Goal: Information Seeking & Learning: Learn about a topic

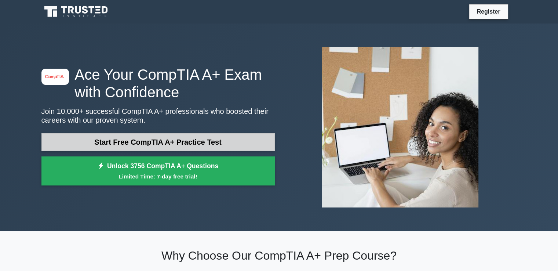
click at [198, 139] on link "Start Free CompTIA A+ Practice Test" at bounding box center [157, 142] width 233 height 18
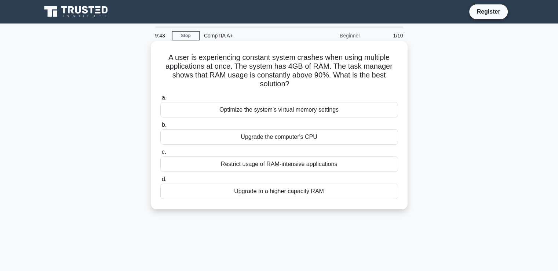
click at [289, 192] on div "Upgrade to a higher capacity RAM" at bounding box center [279, 190] width 238 height 15
click at [160, 181] on input "d. Upgrade to a higher capacity RAM" at bounding box center [160, 179] width 0 height 5
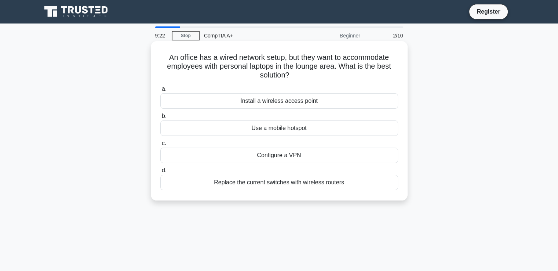
click at [308, 101] on div "Install a wireless access point" at bounding box center [279, 100] width 238 height 15
click at [160, 91] on input "a. Install a wireless access point" at bounding box center [160, 89] width 0 height 5
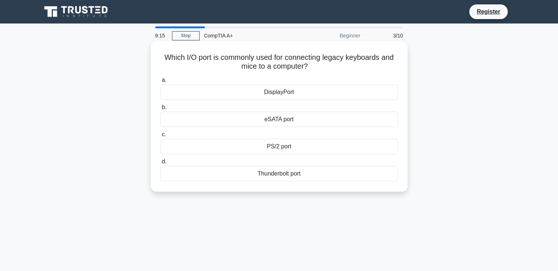
click at [286, 149] on div "PS/2 port" at bounding box center [279, 146] width 238 height 15
click at [160, 137] on input "c. PS/2 port" at bounding box center [160, 134] width 0 height 5
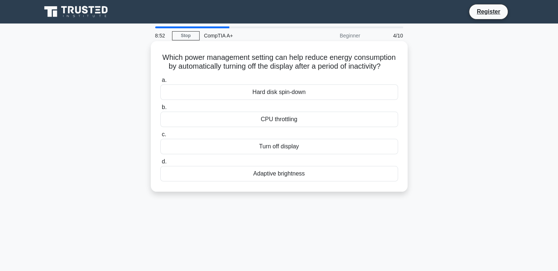
click at [302, 154] on div "Turn off display" at bounding box center [279, 146] width 238 height 15
click at [160, 137] on input "c. Turn off display" at bounding box center [160, 134] width 0 height 5
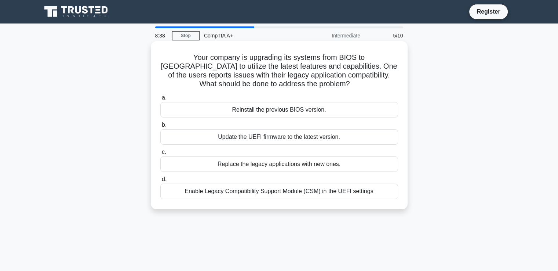
click at [323, 191] on div "Enable Legacy Compatibility Support Module (CSM) in the UEFI settings" at bounding box center [279, 190] width 238 height 15
click at [160, 181] on input "d. Enable Legacy Compatibility Support Module (CSM) in the UEFI settings" at bounding box center [160, 179] width 0 height 5
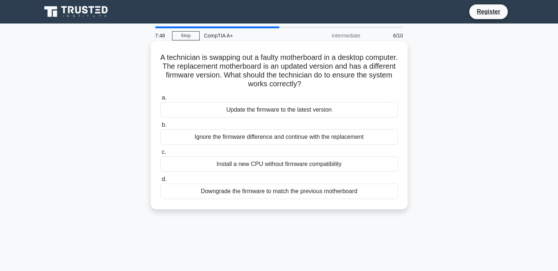
click at [309, 110] on div "Update the firmware to the latest version" at bounding box center [279, 109] width 238 height 15
click at [160, 100] on input "a. Update the firmware to the latest version" at bounding box center [160, 97] width 0 height 5
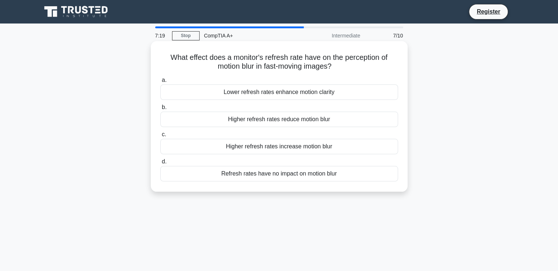
click at [308, 120] on div "Higher refresh rates reduce motion blur" at bounding box center [279, 118] width 238 height 15
click at [160, 110] on input "b. Higher refresh rates reduce motion blur" at bounding box center [160, 107] width 0 height 5
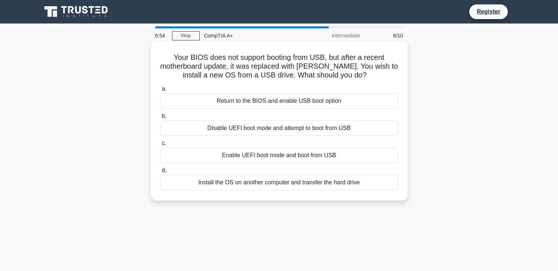
click at [301, 154] on div "Enable UEFI boot mode and boot from USB" at bounding box center [279, 154] width 238 height 15
click at [160, 146] on input "c. Enable UEFI boot mode and boot from USB" at bounding box center [160, 143] width 0 height 5
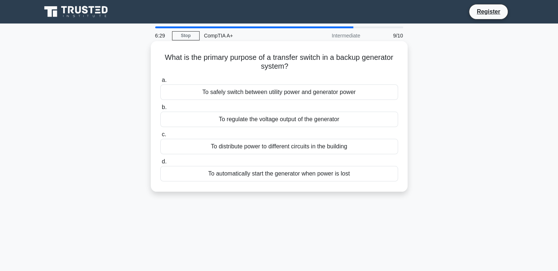
click at [320, 93] on div "To safely switch between utility power and generator power" at bounding box center [279, 91] width 238 height 15
click at [160, 82] on input "a. To safely switch between utility power and generator power" at bounding box center [160, 80] width 0 height 5
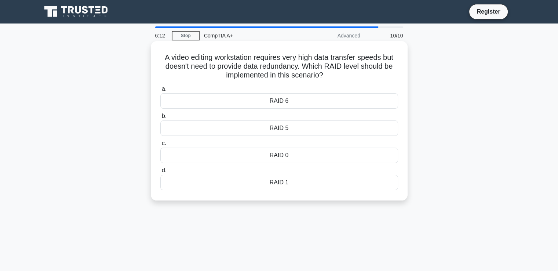
click at [291, 154] on div "RAID 0" at bounding box center [279, 154] width 238 height 15
click at [160, 146] on input "c. RAID 0" at bounding box center [160, 143] width 0 height 5
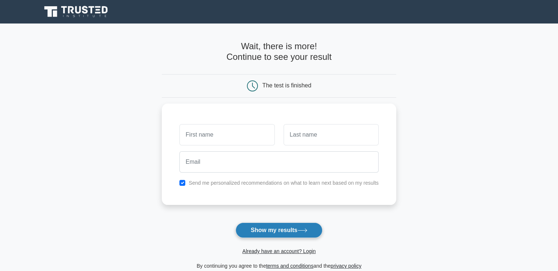
click at [284, 231] on button "Show my results" at bounding box center [278, 229] width 87 height 15
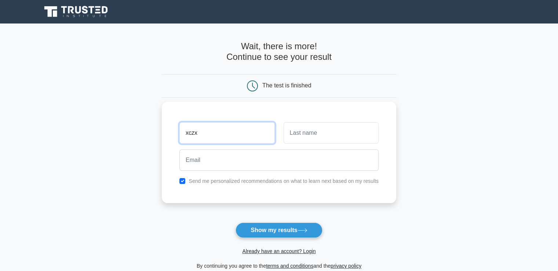
type input "xczx"
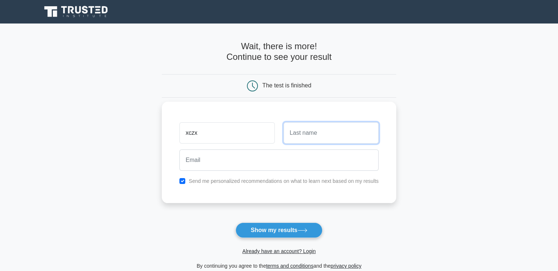
click at [308, 134] on input "text" at bounding box center [330, 132] width 95 height 21
type input "xzczx"
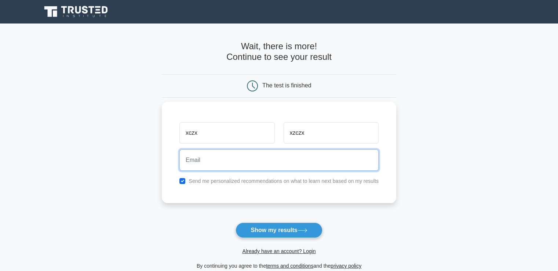
click at [272, 155] on input "email" at bounding box center [278, 159] width 199 height 21
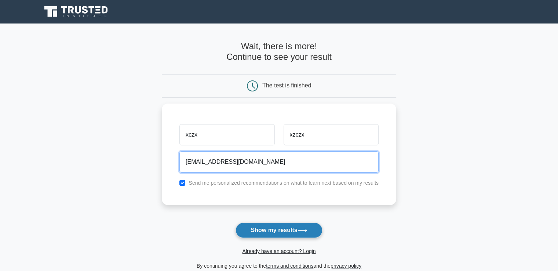
type input "zxczx@asdas.com"
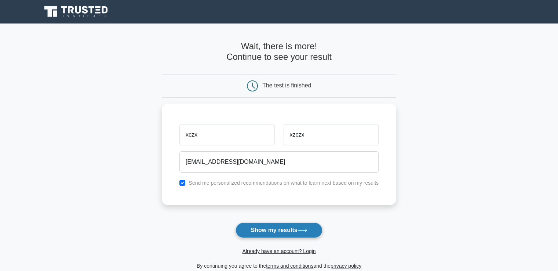
click at [271, 228] on button "Show my results" at bounding box center [278, 229] width 87 height 15
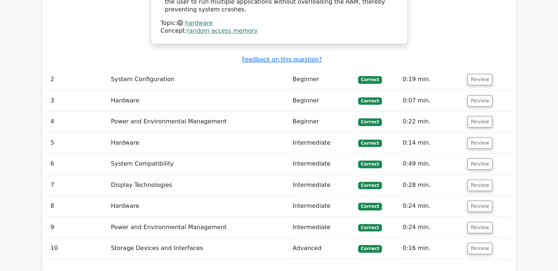
scroll to position [600, 0]
